Goal: Task Accomplishment & Management: Manage account settings

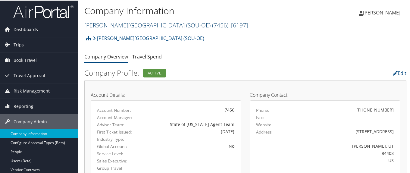
click at [116, 23] on link "[PERSON_NAME][GEOGRAPHIC_DATA] (SOU-OE) ( 7456 ) , [ 6197 ]" at bounding box center [165, 24] width 163 height 8
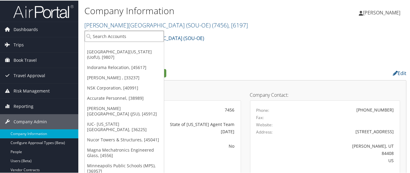
click at [120, 35] on input "search" at bounding box center [124, 35] width 79 height 11
paste input "301294"
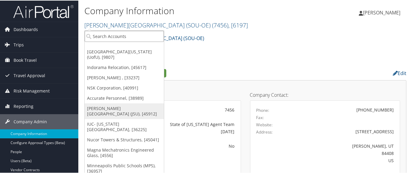
type input "301294"
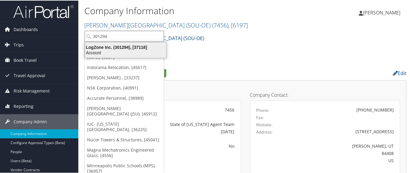
click at [104, 46] on div "LogZone Inc. (301294), [37118]" at bounding box center [125, 46] width 88 height 5
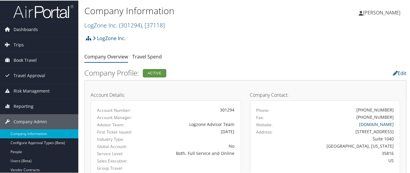
click at [98, 23] on link "LogZone Inc. ( 301294 ) , [ 37118 ]" at bounding box center [124, 24] width 80 height 8
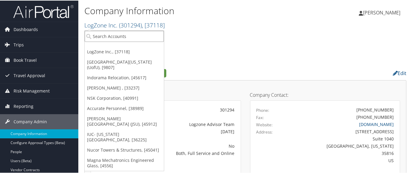
click at [105, 38] on input "search" at bounding box center [124, 35] width 79 height 11
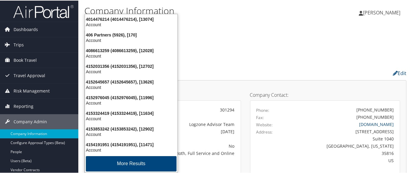
type input "4954"
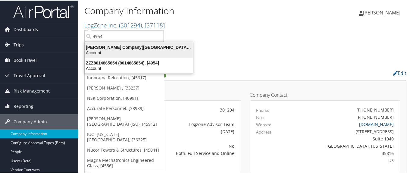
click at [105, 46] on div "Nielsen Company(US), LLC (4954), [44802]" at bounding box center [138, 46] width 115 height 5
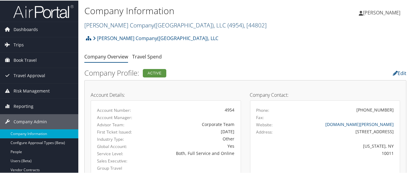
click at [104, 25] on link "Nielsen Company(US), LLC ( 4954 ) , [ 44802 ]" at bounding box center [175, 24] width 182 height 8
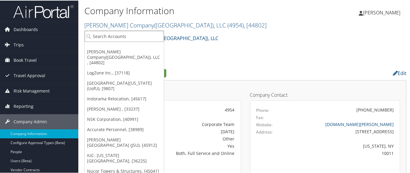
click at [110, 36] on input "search" at bounding box center [124, 35] width 79 height 11
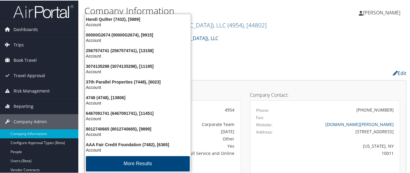
type input "7456"
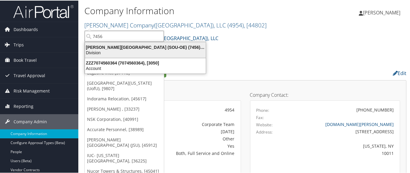
click at [109, 46] on div "Weber State University (SOU-OE) (7456), [6197]" at bounding box center [145, 46] width 128 height 5
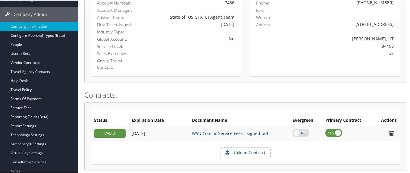
scroll to position [90, 0]
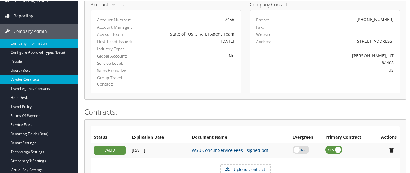
click at [50, 80] on link "Vendor Contracts" at bounding box center [39, 78] width 78 height 9
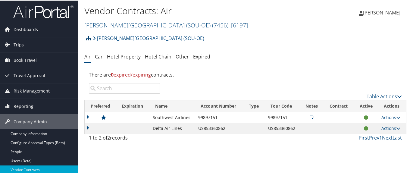
click at [88, 37] on icon at bounding box center [88, 37] width 5 height 5
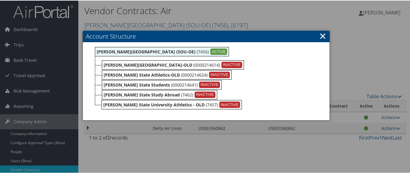
click at [321, 36] on link "×" at bounding box center [322, 35] width 7 height 12
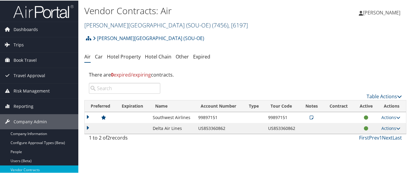
click at [106, 24] on link "Weber State University (SOU-OE) ( 7456 ) , [ 6197 ]" at bounding box center [165, 24] width 163 height 8
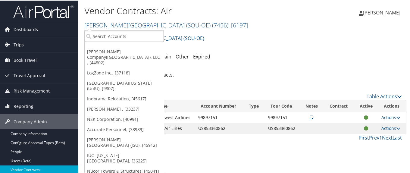
click at [104, 35] on input "search" at bounding box center [124, 35] width 79 height 11
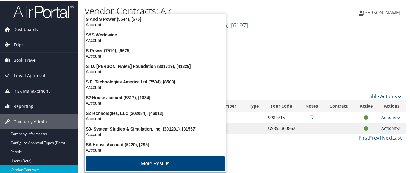
type input "state of utah"
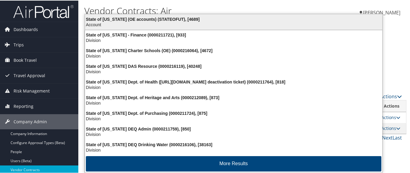
click at [138, 17] on div "State of Utah (OE accounts) (STATEOFUT), [4689]" at bounding box center [233, 18] width 304 height 5
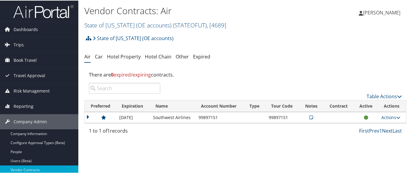
click at [88, 36] on icon at bounding box center [88, 37] width 5 height 5
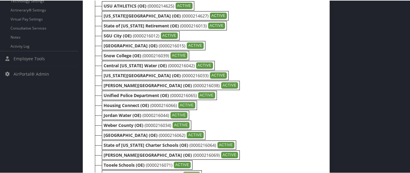
scroll to position [271, 0]
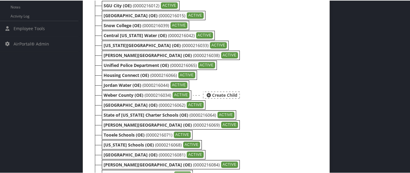
click at [126, 95] on b "Weber County (OE)" at bounding box center [124, 95] width 40 height 6
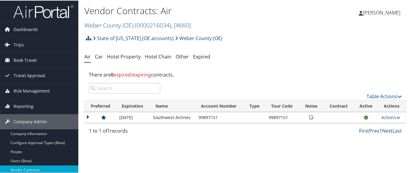
click at [88, 116] on td at bounding box center [101, 116] width 32 height 11
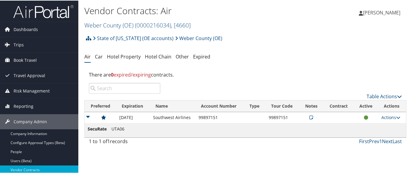
click at [88, 116] on td at bounding box center [101, 116] width 32 height 11
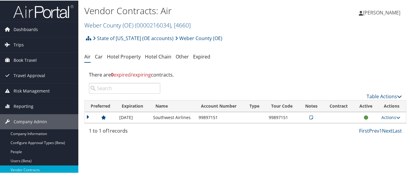
click at [88, 116] on td at bounding box center [101, 116] width 32 height 11
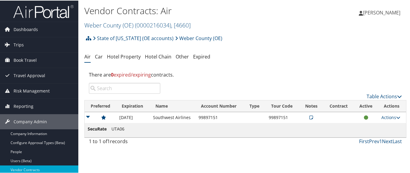
click at [88, 116] on td at bounding box center [101, 116] width 32 height 11
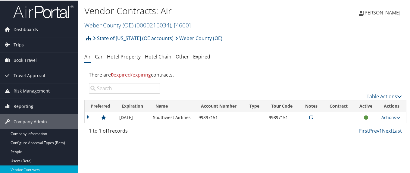
click at [87, 37] on icon at bounding box center [88, 37] width 5 height 5
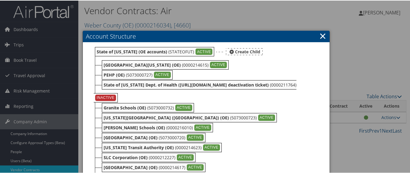
click at [116, 52] on b "State of [US_STATE] (OE accounts)" at bounding box center [132, 51] width 70 height 6
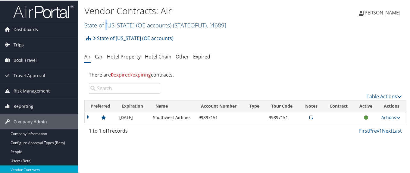
click at [107, 25] on link "State of [US_STATE] (OE accounts) ( STATEOFUT ) , [ 4689 ]" at bounding box center [155, 24] width 142 height 8
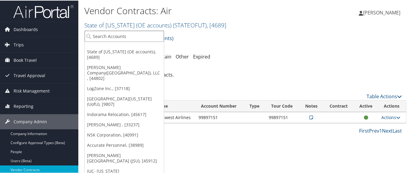
click at [109, 38] on input "search" at bounding box center [124, 35] width 79 height 11
paste input "302074"
type input "302074"
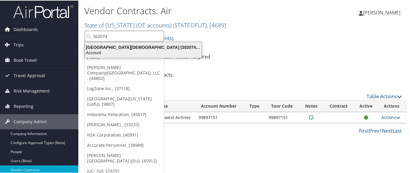
click at [123, 48] on div "[GEOGRAPHIC_DATA][DEMOGRAPHIC_DATA] (302074), [45966]" at bounding box center [143, 46] width 124 height 5
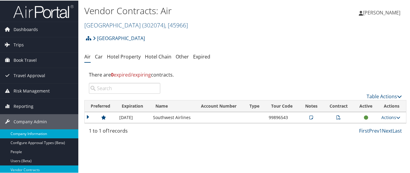
click at [55, 132] on link "Company Information" at bounding box center [39, 133] width 78 height 9
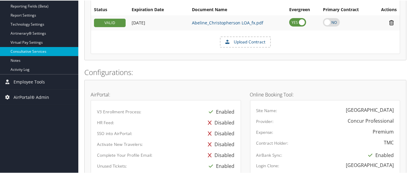
scroll to position [211, 0]
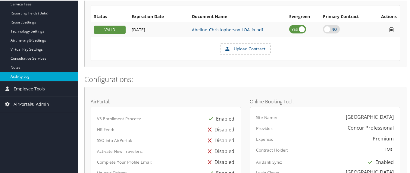
click at [29, 74] on link "Activity Log" at bounding box center [39, 75] width 78 height 9
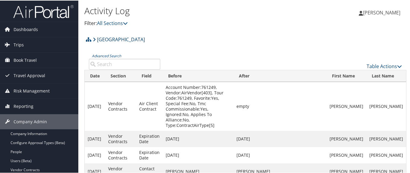
click at [120, 36] on link "[GEOGRAPHIC_DATA]" at bounding box center [119, 39] width 52 height 12
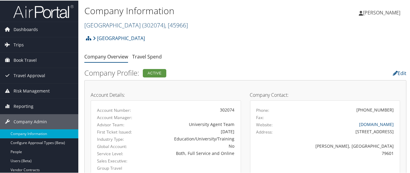
click at [121, 24] on link "[GEOGRAPHIC_DATA][DEMOGRAPHIC_DATA] ( 302074 ) , [ 45966 ]" at bounding box center [136, 24] width 104 height 8
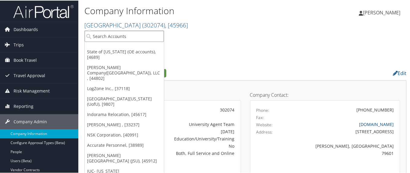
click at [119, 33] on input "search" at bounding box center [124, 35] width 79 height 11
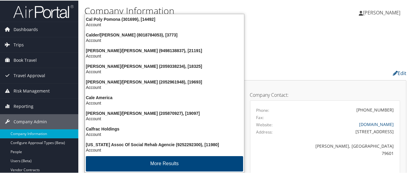
type input "caltech"
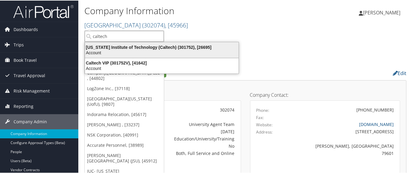
click at [118, 50] on div "Account" at bounding box center [161, 51] width 161 height 5
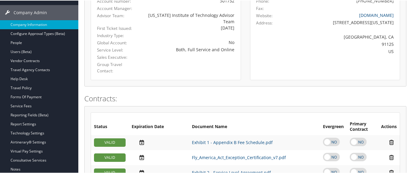
scroll to position [60, 0]
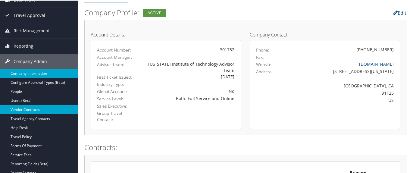
click at [45, 107] on link "Vendor Contracts" at bounding box center [39, 108] width 78 height 9
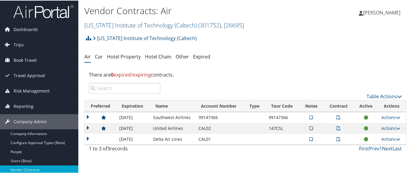
click at [309, 129] on icon at bounding box center [311, 128] width 4 height 4
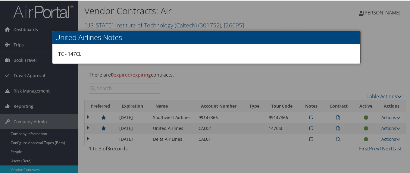
click at [325, 129] on div at bounding box center [206, 86] width 412 height 173
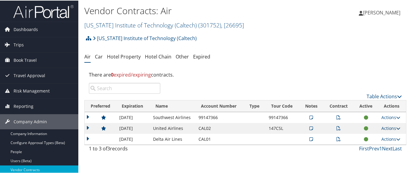
click at [383, 129] on link "Actions" at bounding box center [390, 128] width 19 height 6
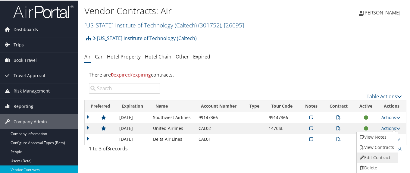
click at [381, 155] on link "Edit Contract" at bounding box center [376, 157] width 40 height 10
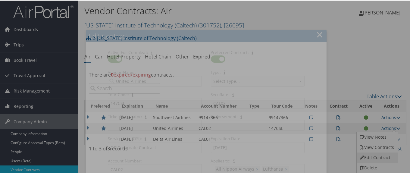
select select "[object Object]"
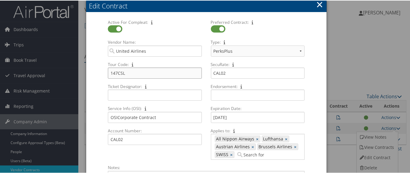
click at [119, 71] on input "147CSL" at bounding box center [155, 72] width 94 height 11
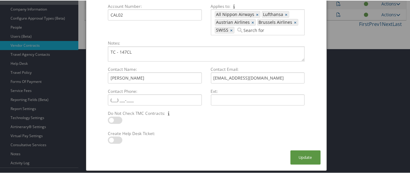
scroll to position [149, 0]
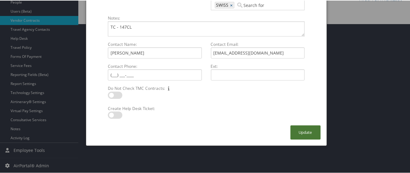
type input "147CL"
click at [307, 137] on button "Update" at bounding box center [305, 132] width 30 height 14
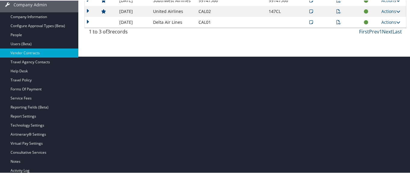
scroll to position [29, 0]
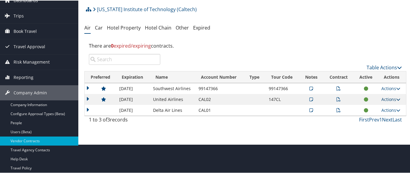
click at [388, 98] on link "Actions" at bounding box center [390, 99] width 19 height 6
click at [385, 127] on link "Edit Contract" at bounding box center [376, 128] width 40 height 10
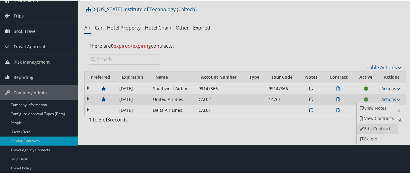
select select "[object Object]"
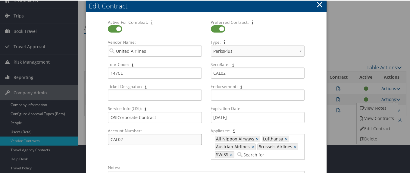
drag, startPoint x: 124, startPoint y: 141, endPoint x: 117, endPoint y: 141, distance: 6.6
click at [117, 141] on input "CAL02" at bounding box center [155, 138] width 94 height 11
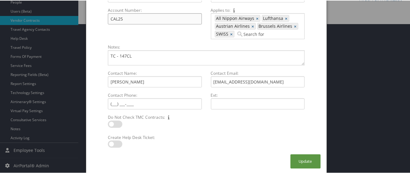
scroll to position [150, 0]
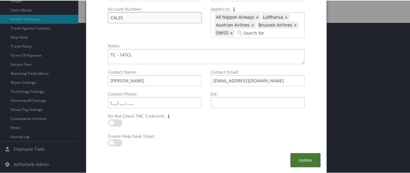
type input "CAL25"
click at [301, 156] on button "Update" at bounding box center [305, 159] width 30 height 14
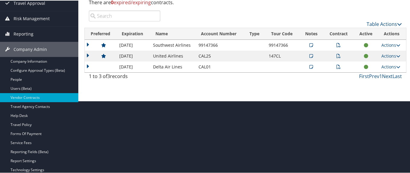
scroll to position [59, 0]
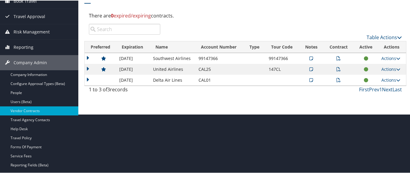
click at [85, 66] on td at bounding box center [101, 68] width 32 height 11
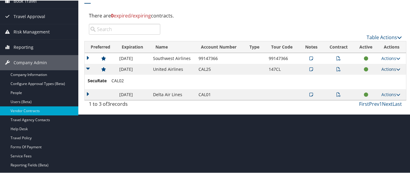
click at [384, 69] on link "Actions" at bounding box center [390, 69] width 19 height 6
click at [376, 98] on link "Edit Contract" at bounding box center [376, 98] width 40 height 10
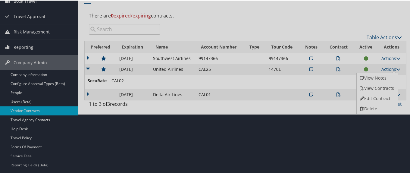
select select "[object Object]"
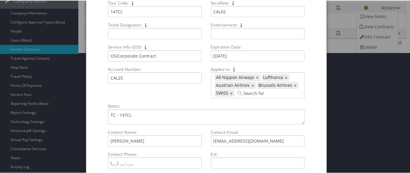
scroll to position [90, 0]
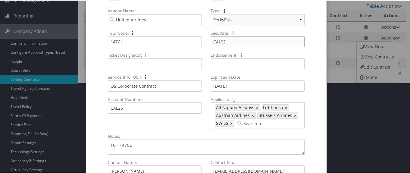
drag, startPoint x: 221, startPoint y: 42, endPoint x: 240, endPoint y: 45, distance: 19.2
click at [234, 43] on input "CAL02" at bounding box center [258, 41] width 94 height 11
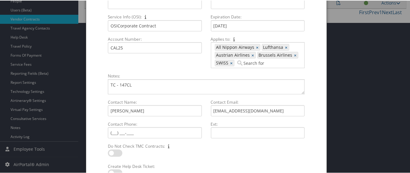
scroll to position [181, 0]
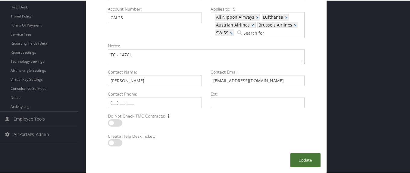
type input "CAL25"
click at [306, 159] on button "Update" at bounding box center [305, 159] width 30 height 14
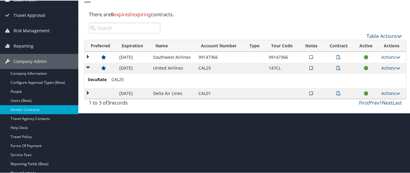
scroll to position [59, 0]
